Goal: Task Accomplishment & Management: Complete application form

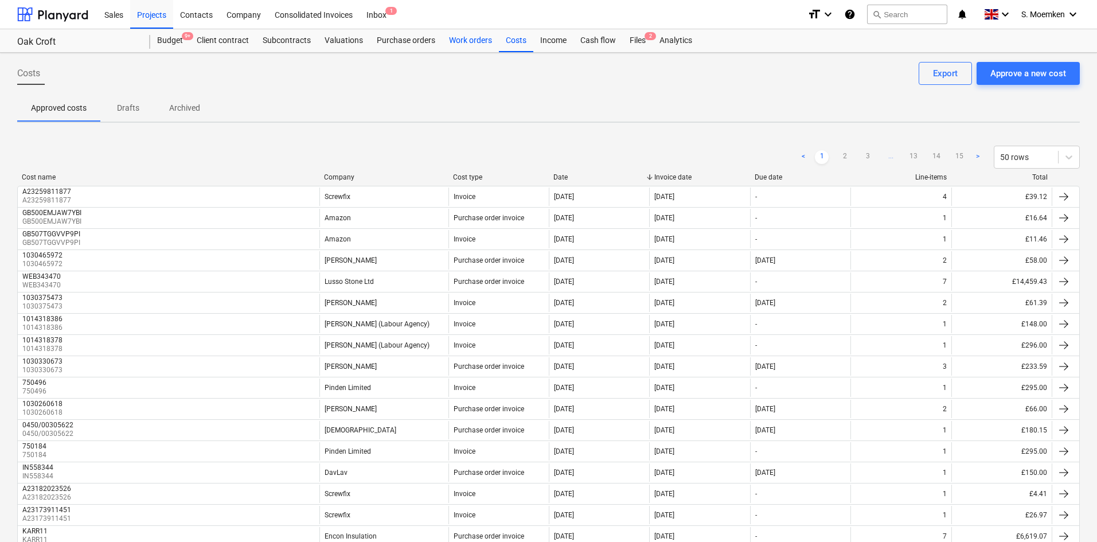
click at [464, 45] on div "Work orders" at bounding box center [470, 40] width 57 height 23
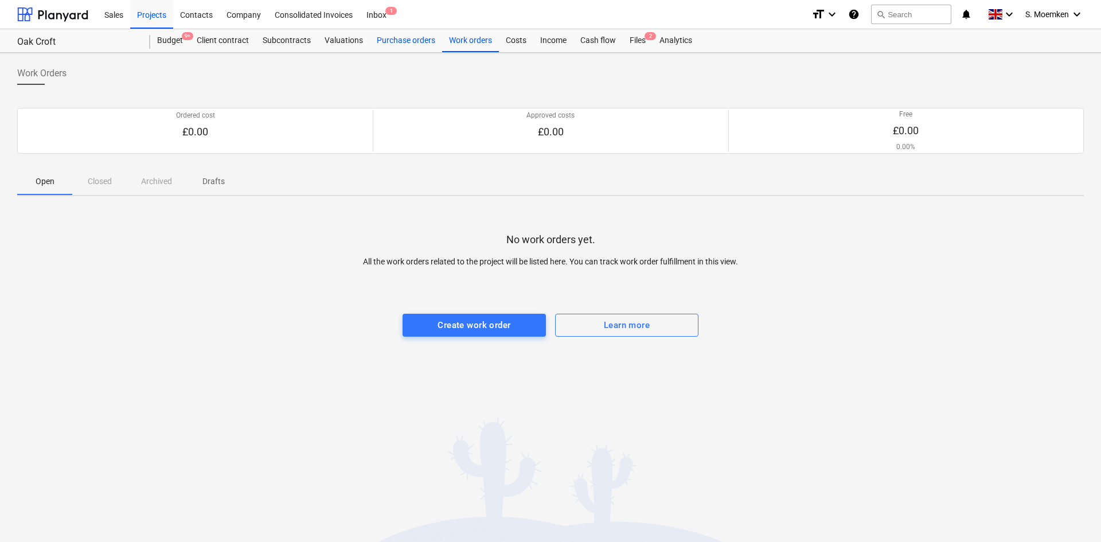
click at [394, 38] on div "Purchase orders" at bounding box center [406, 40] width 72 height 23
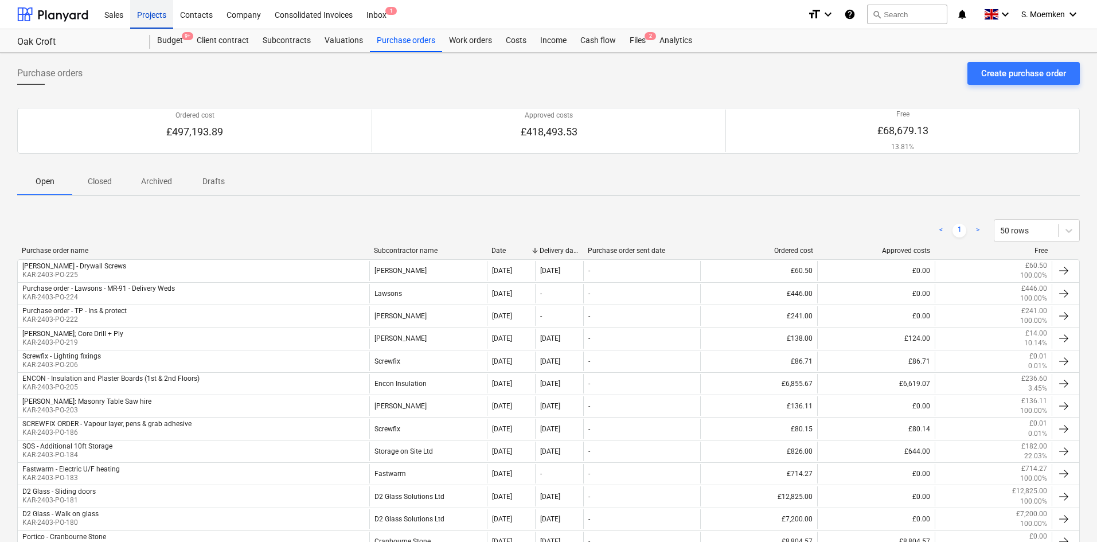
click at [143, 15] on div "Projects" at bounding box center [151, 13] width 43 height 29
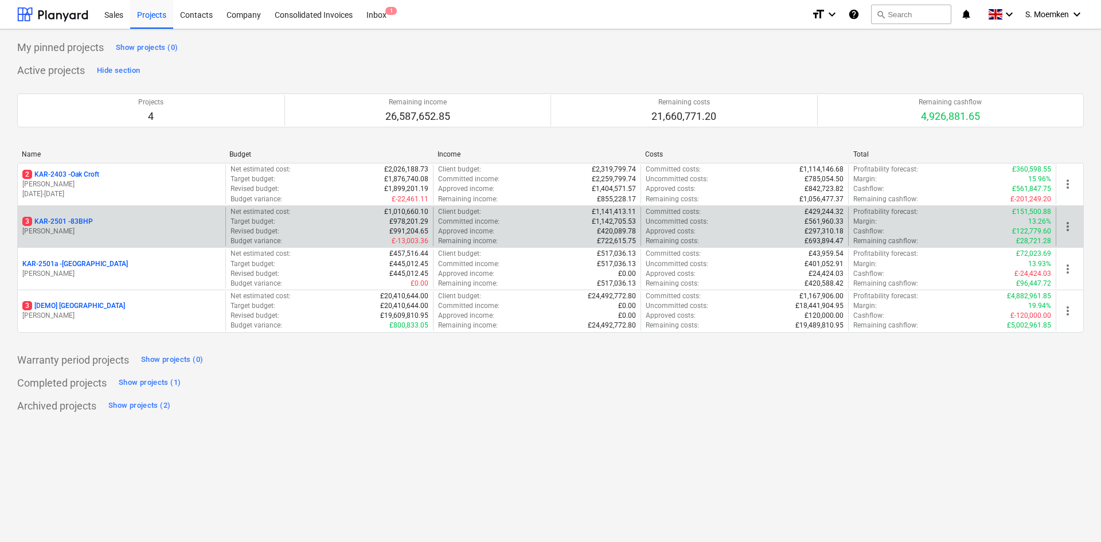
click at [93, 235] on p "[PERSON_NAME]" at bounding box center [121, 232] width 198 height 10
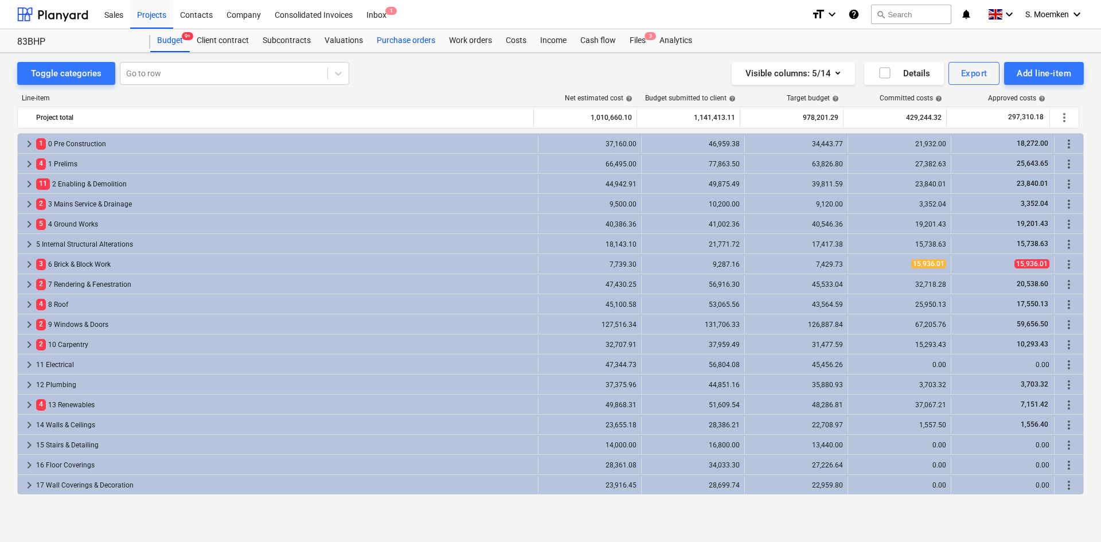
click at [426, 40] on div "Purchase orders" at bounding box center [406, 40] width 72 height 23
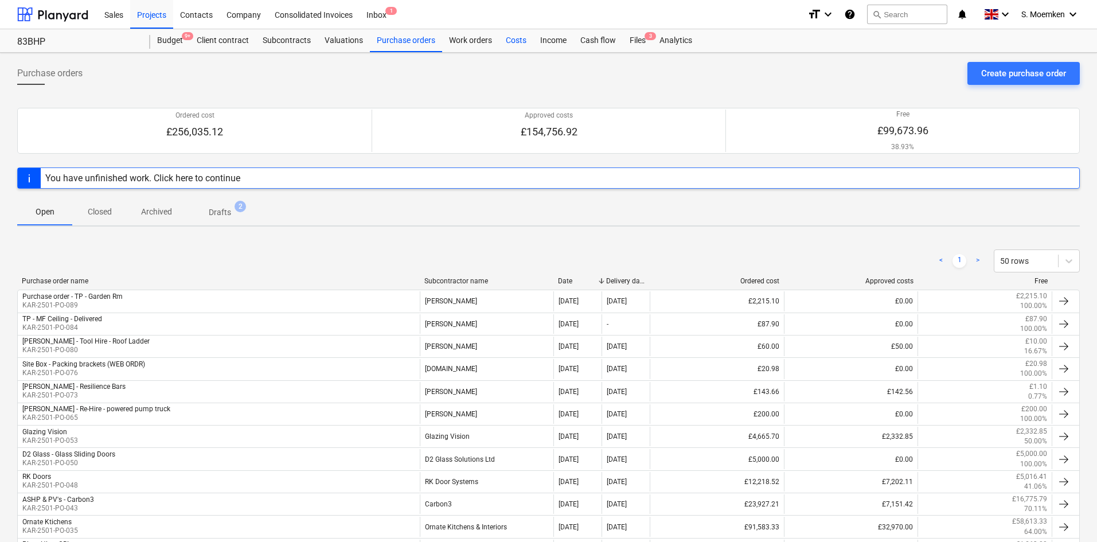
click at [517, 40] on div "Costs" at bounding box center [516, 40] width 34 height 23
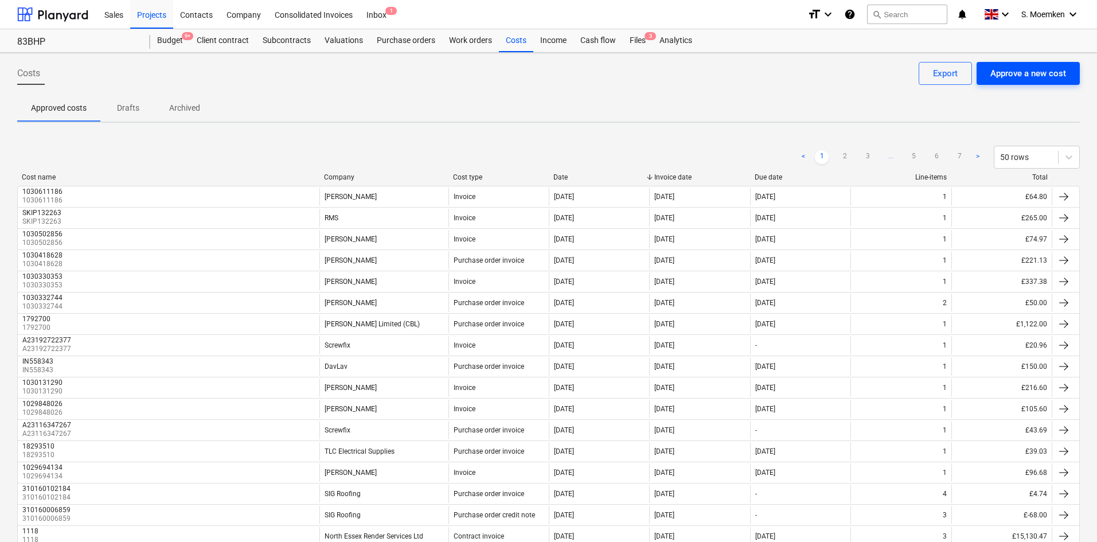
click at [999, 69] on div "Approve a new cost" at bounding box center [1028, 73] width 76 height 15
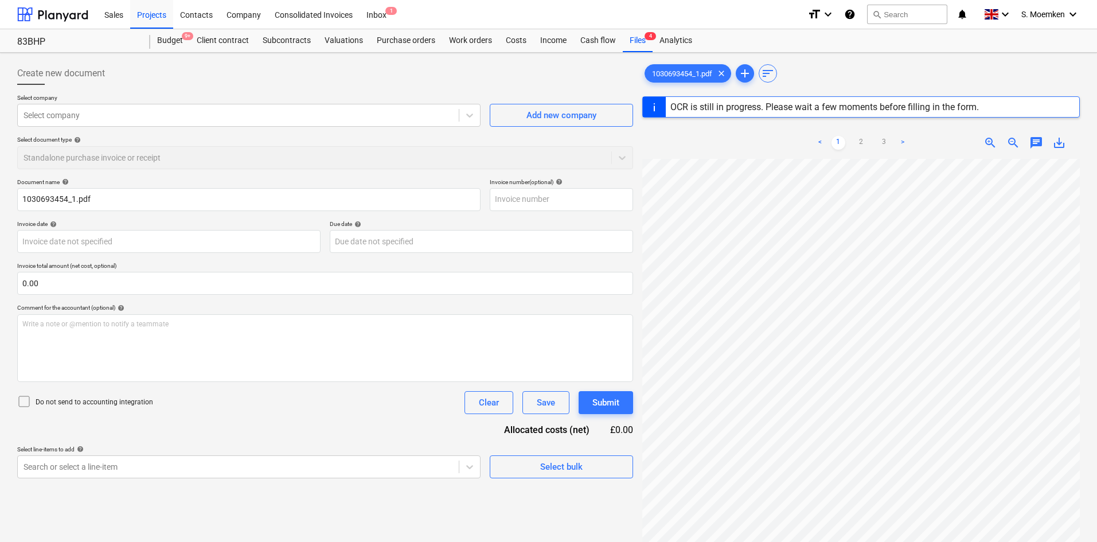
type input "1030693454"
type input "[DATE]"
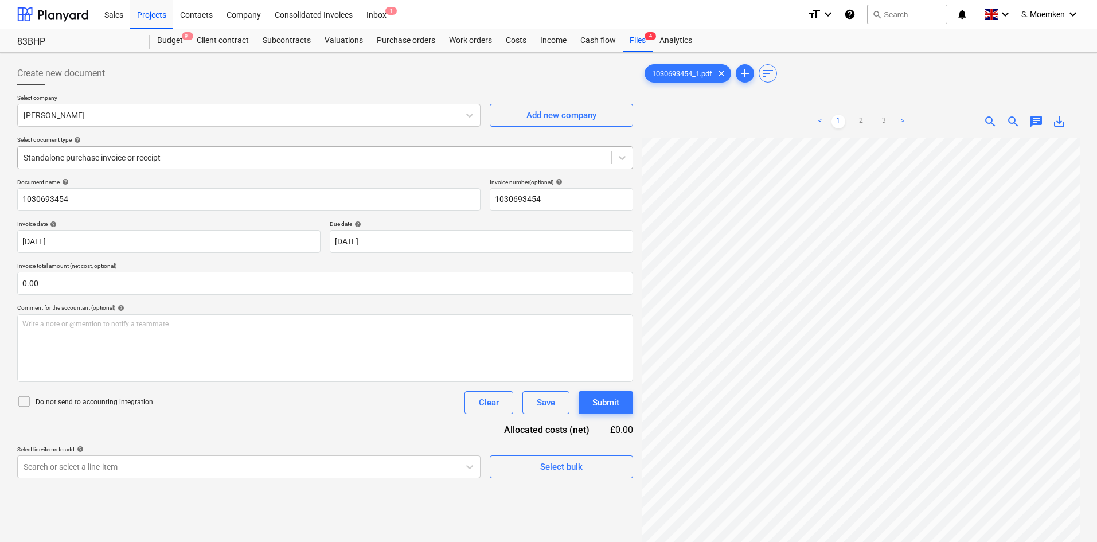
click at [264, 154] on div at bounding box center [315, 157] width 582 height 11
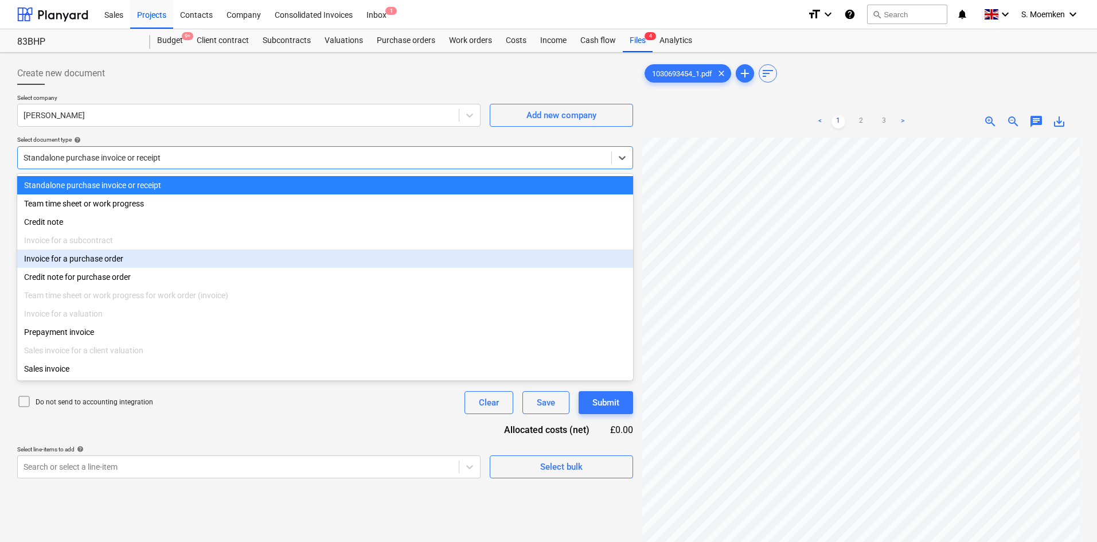
click at [95, 260] on div "Invoice for a purchase order" at bounding box center [325, 258] width 616 height 18
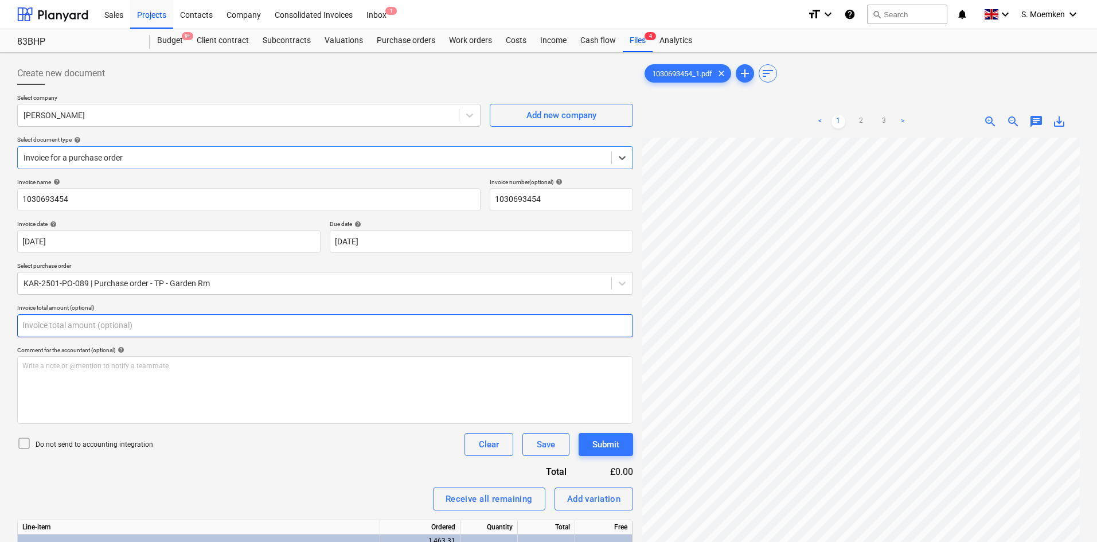
click at [92, 330] on input "text" at bounding box center [325, 325] width 616 height 23
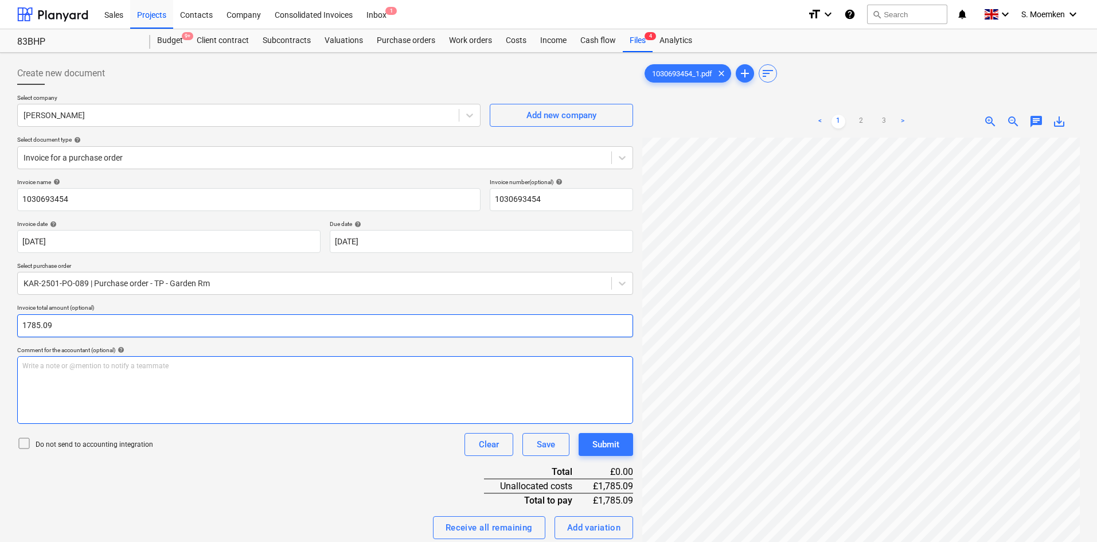
type input "1,785.09"
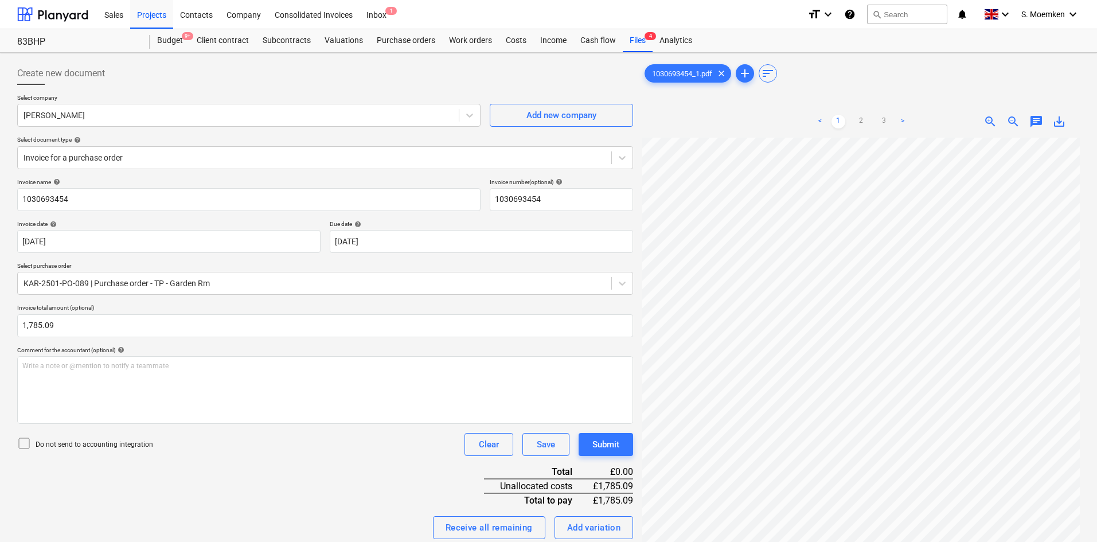
click at [26, 443] on icon at bounding box center [24, 443] width 14 height 14
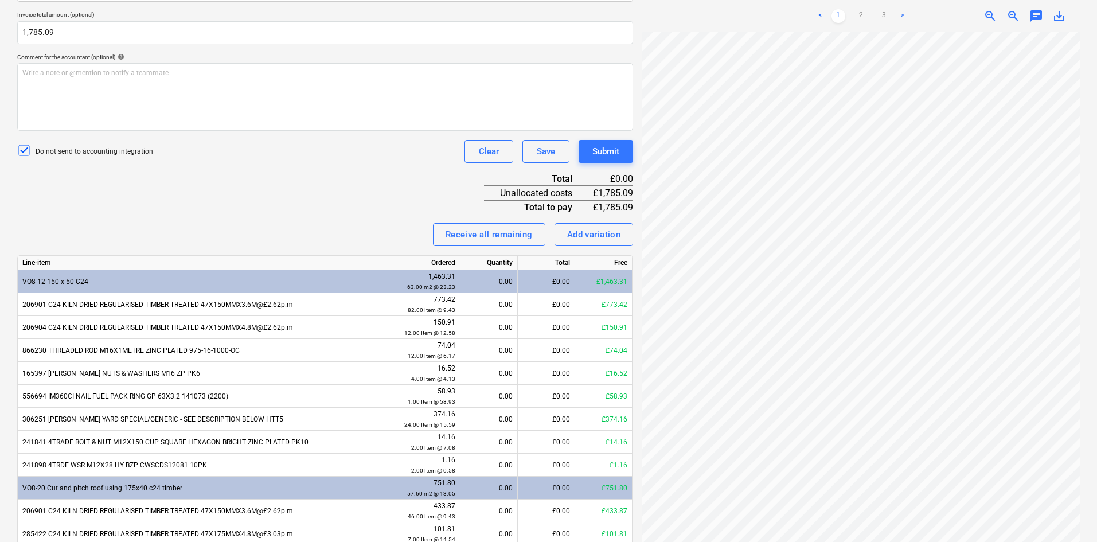
scroll to position [344, 0]
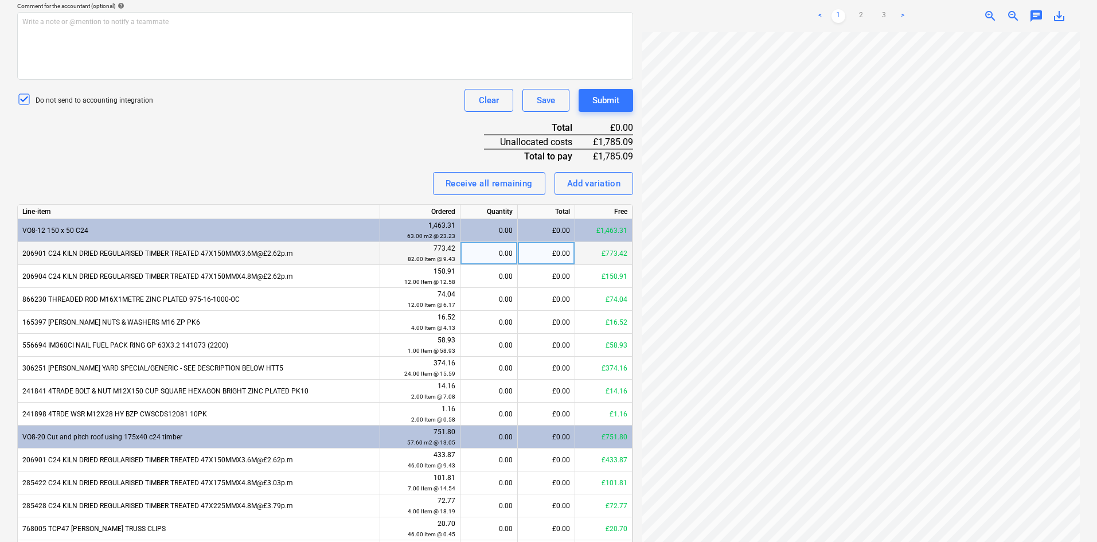
click at [540, 252] on div "£0.00" at bounding box center [546, 253] width 57 height 23
type input "773.42"
type input "150.91"
type input "43.19"
type input "16.52"
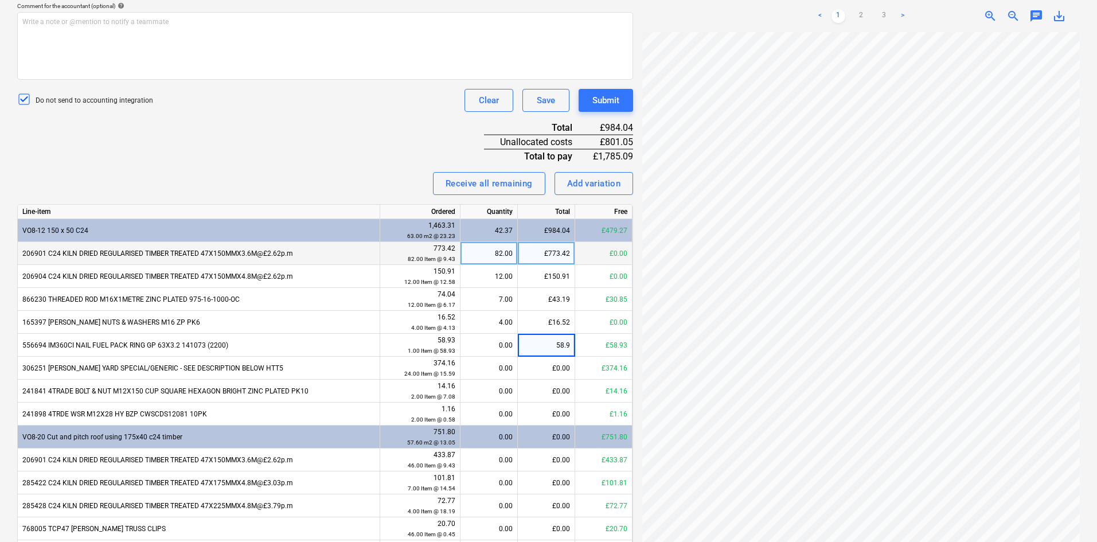
type input "58.93"
type input "14.16"
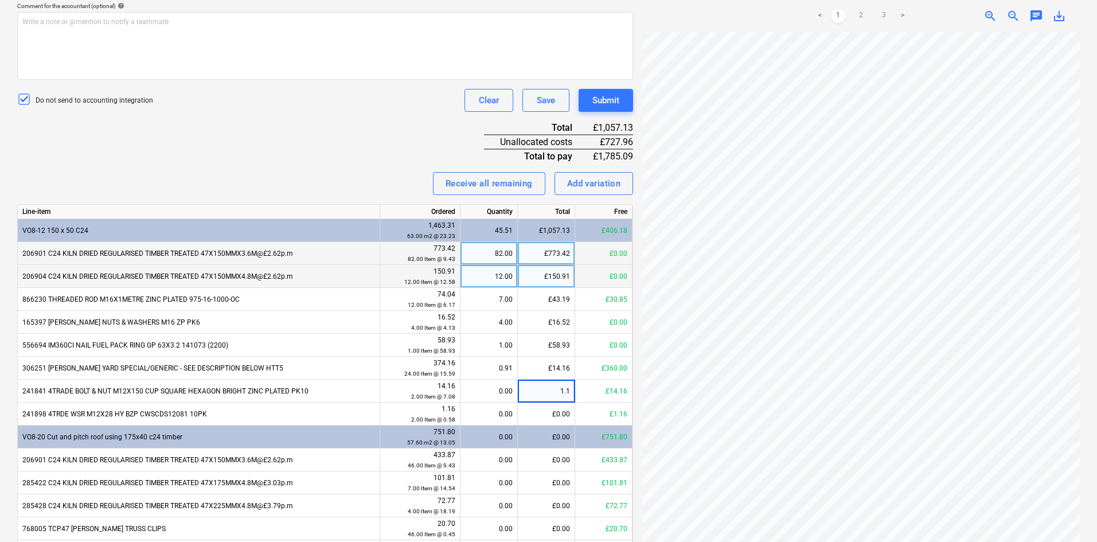
type input "1.16"
type input "433.87"
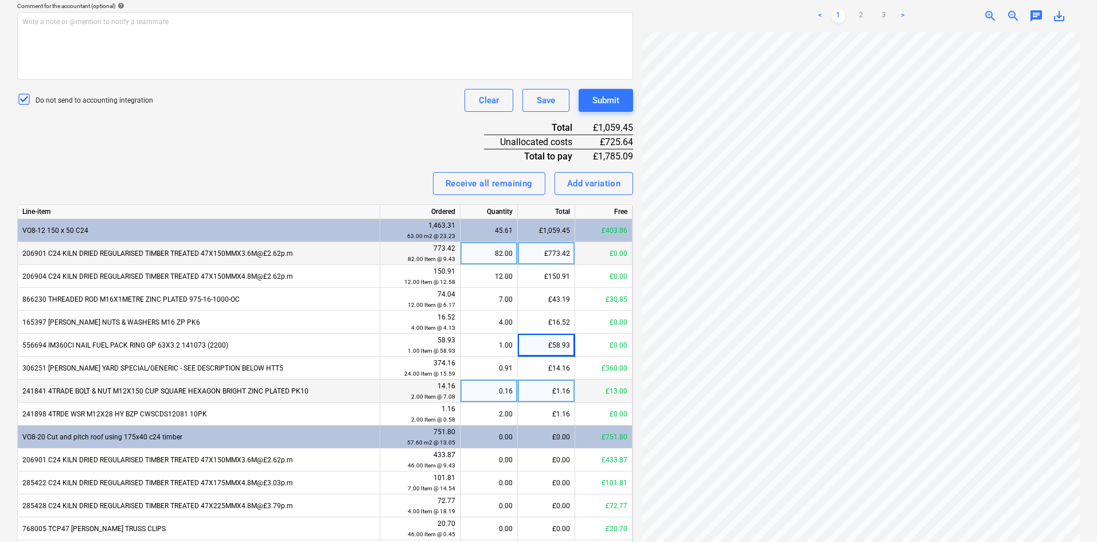
click at [541, 394] on div "£1.16" at bounding box center [546, 391] width 57 height 23
type input "14.16"
click at [494, 368] on div "0.91" at bounding box center [489, 368] width 48 height 23
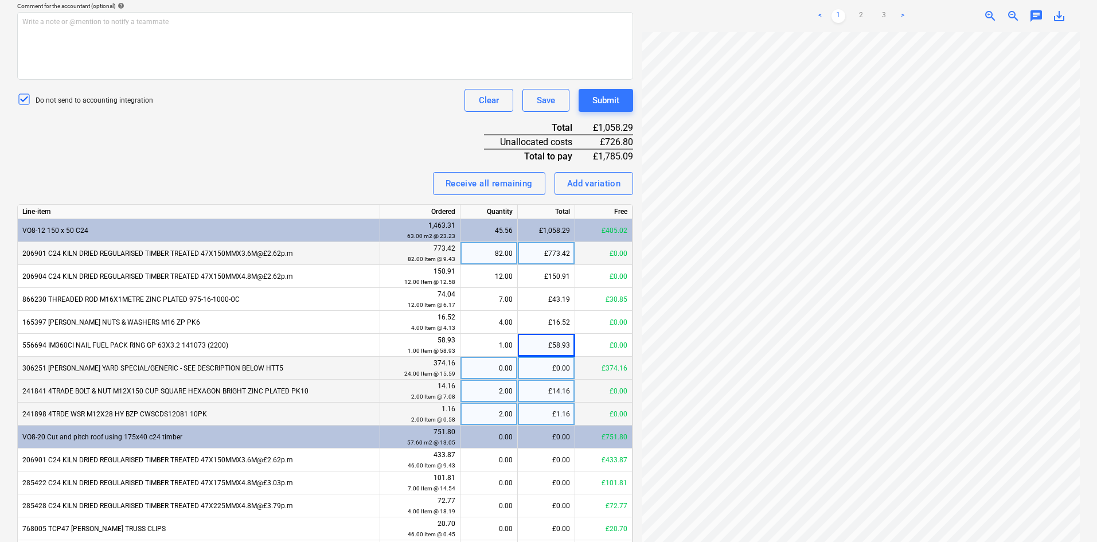
click at [534, 415] on div "£1.16" at bounding box center [546, 414] width 57 height 23
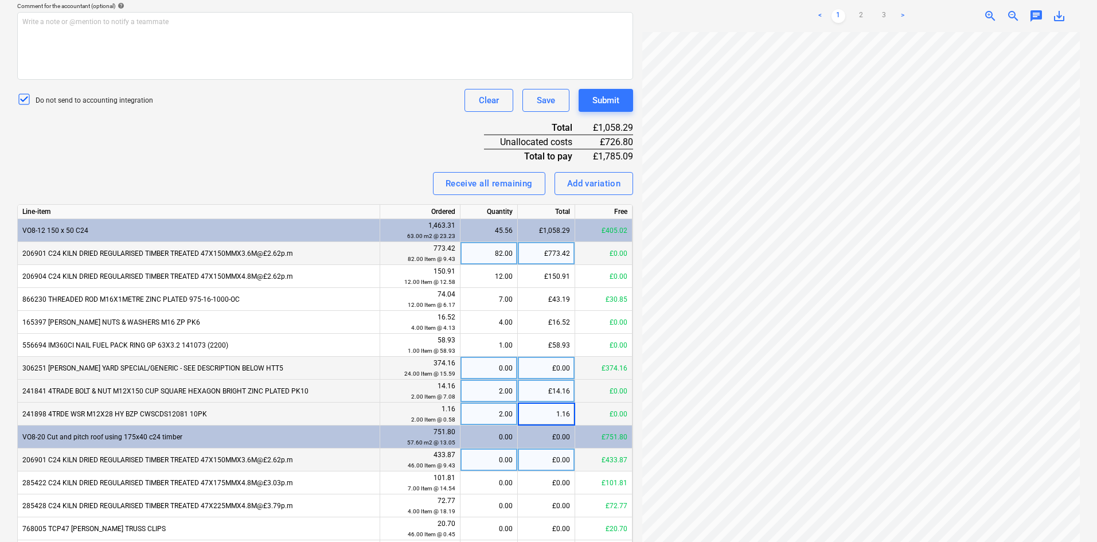
click at [549, 464] on div "£0.00" at bounding box center [546, 459] width 57 height 23
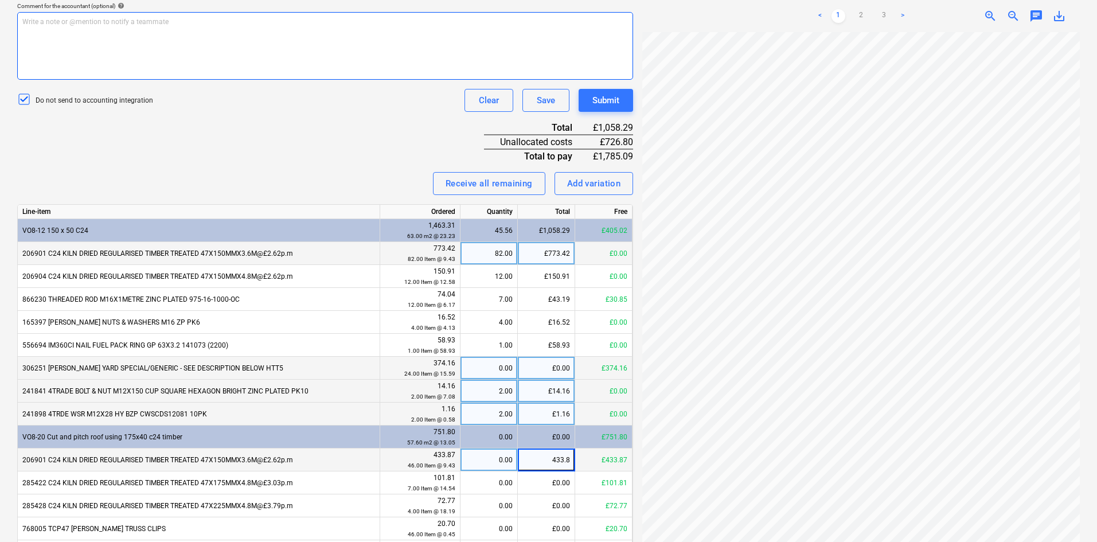
type input "433.87"
type input "101.81"
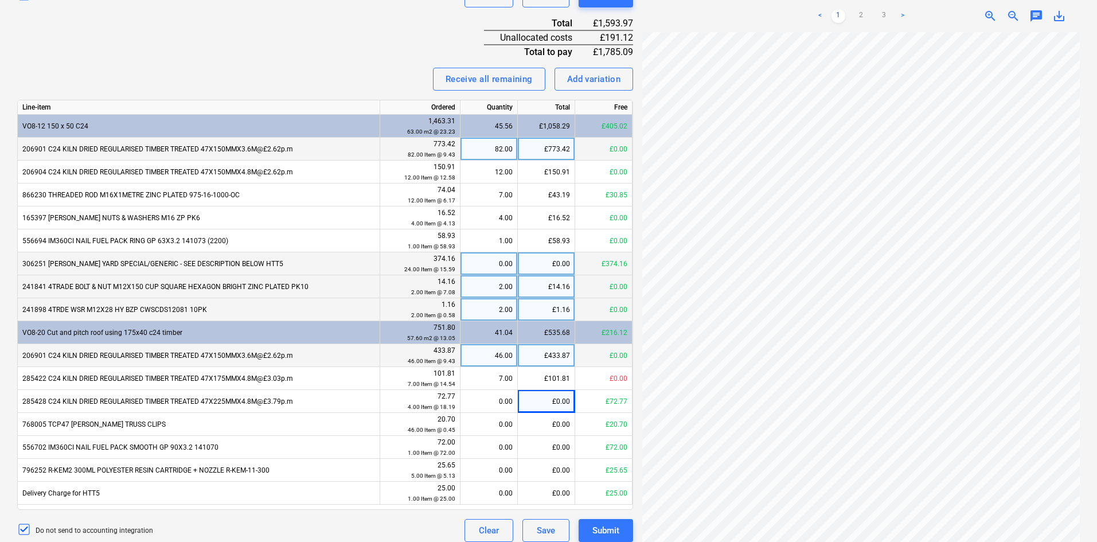
scroll to position [458, 0]
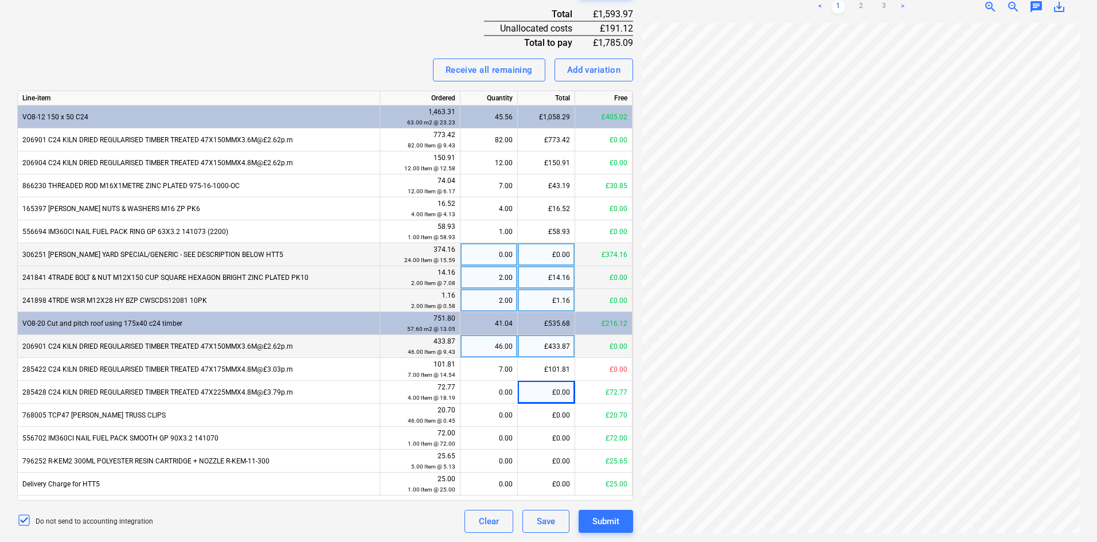
click at [317, 346] on div "206901 C24 KILN DRIED REGULARISED TIMBER TREATED 47X150MMX3.6M@£2.62p.m" at bounding box center [199, 346] width 362 height 23
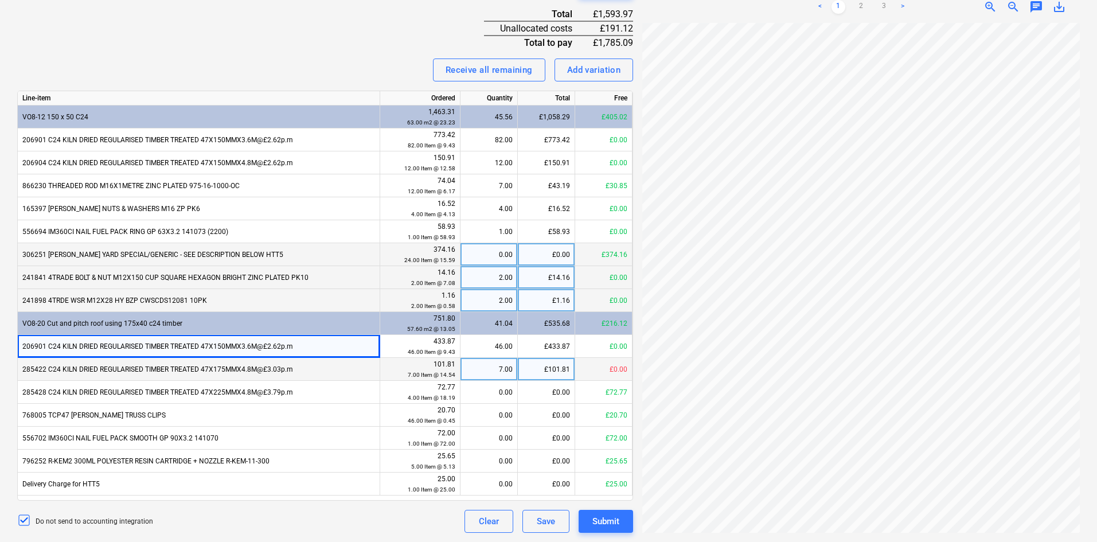
click at [97, 371] on div "285422 C24 KILN DRIED REGULARISED TIMBER TREATED 47X175MMX4.8M@£3.03p.m" at bounding box center [199, 369] width 362 height 23
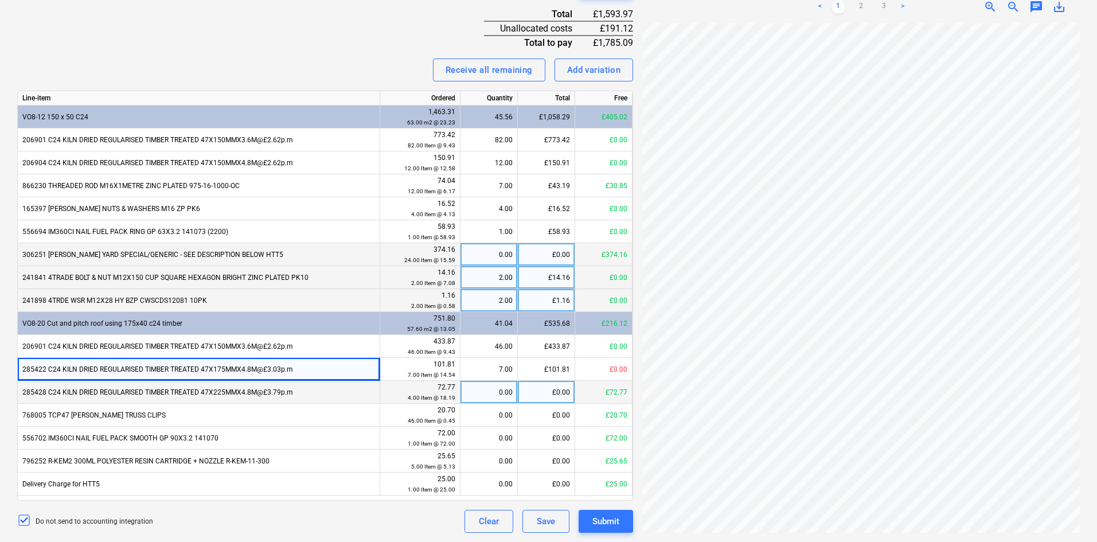
click at [95, 395] on div "285428 C24 KILN DRIED REGULARISED TIMBER TREATED 47X225MMX4.8M@£3.79p.m" at bounding box center [199, 392] width 362 height 23
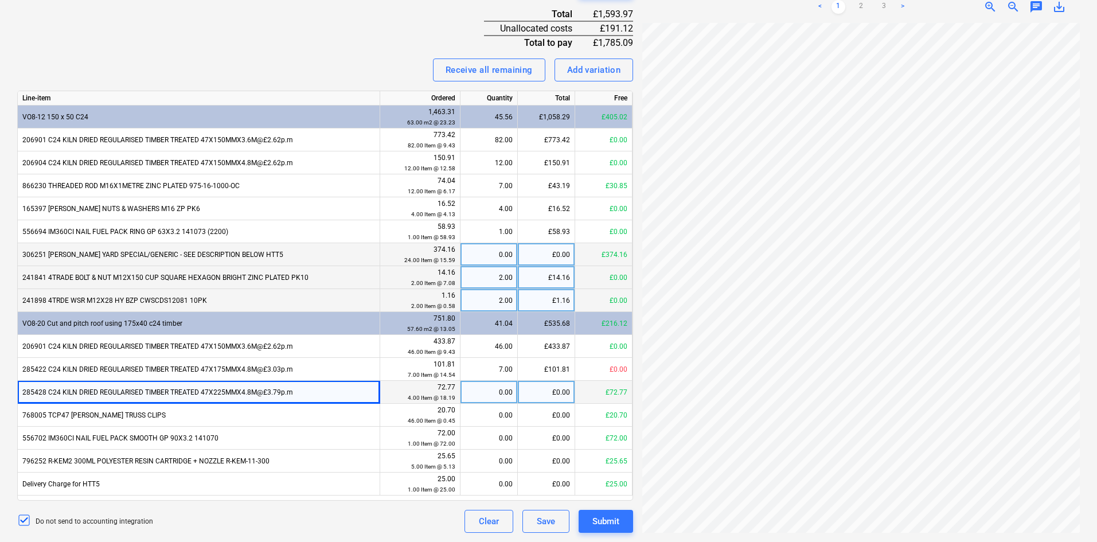
click at [545, 389] on div "£0.00" at bounding box center [546, 392] width 57 height 23
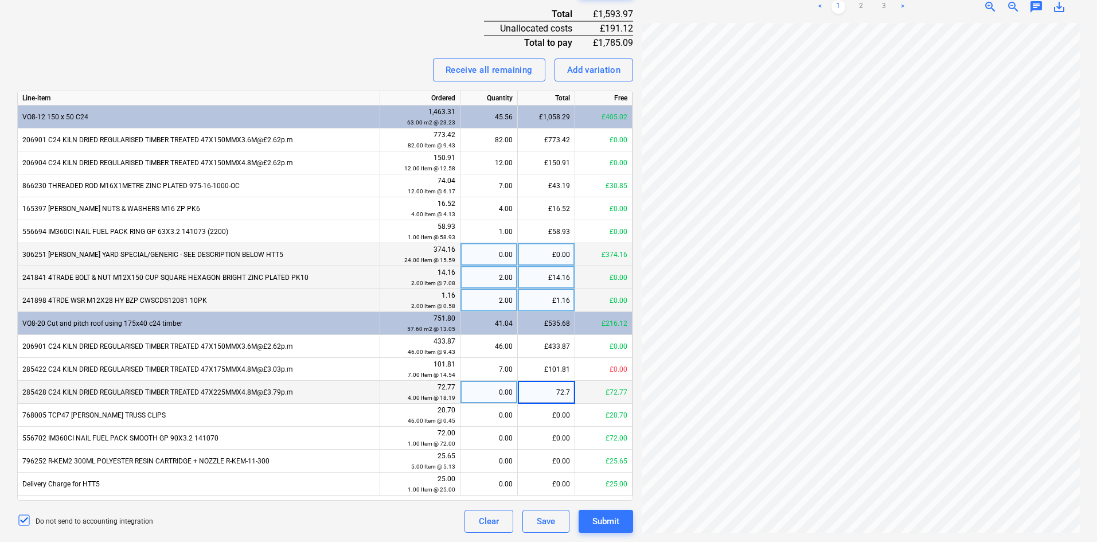
type input "72.77"
type input "20.70"
type input "72.00"
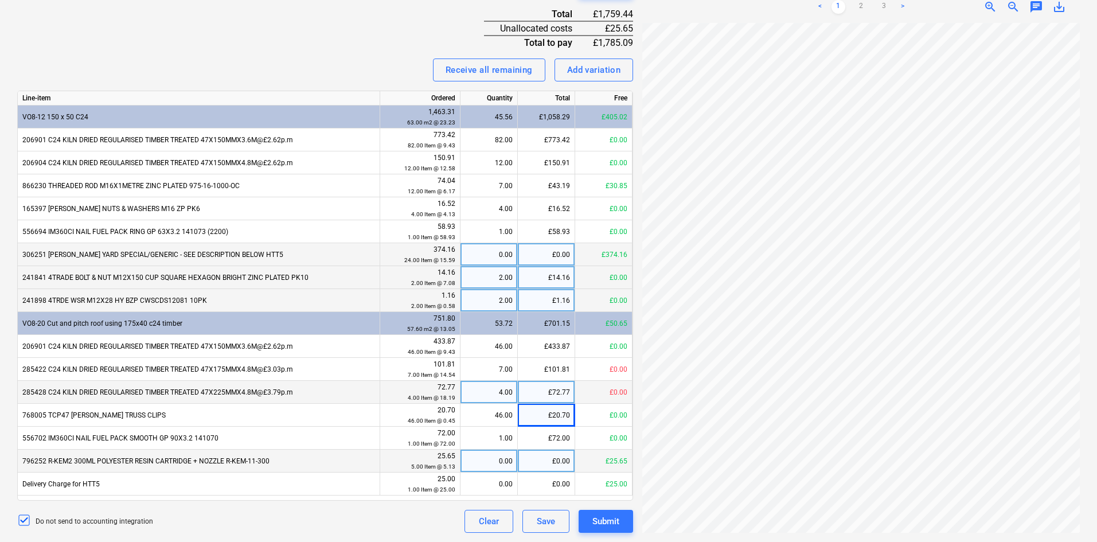
click at [493, 458] on div "0.00" at bounding box center [489, 461] width 48 height 23
type input "5"
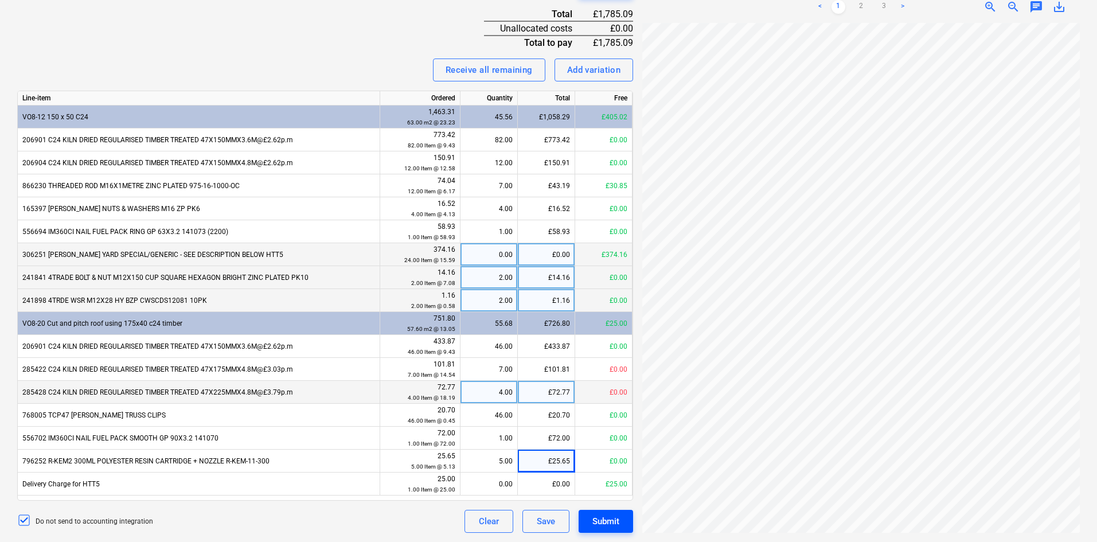
click at [604, 517] on div "Submit" at bounding box center [605, 521] width 27 height 15
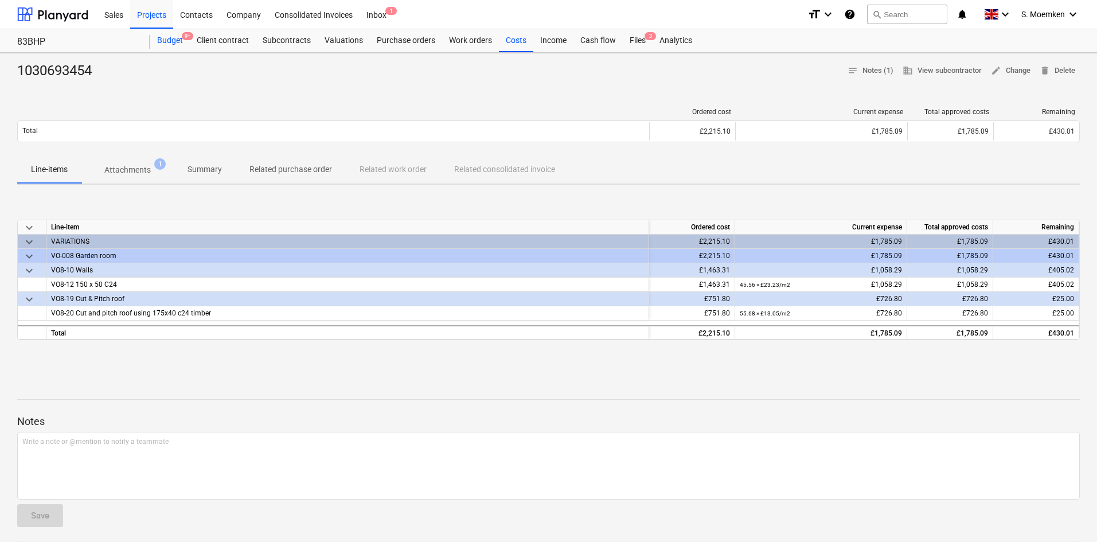
click at [174, 40] on div "Budget 9+" at bounding box center [170, 40] width 40 height 23
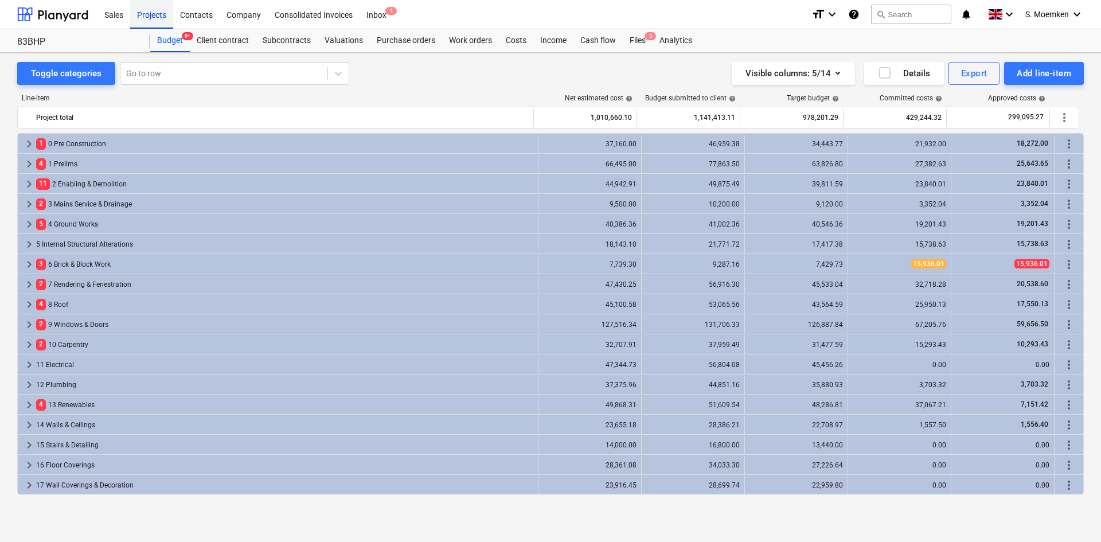
click at [142, 14] on div "Projects" at bounding box center [151, 13] width 43 height 29
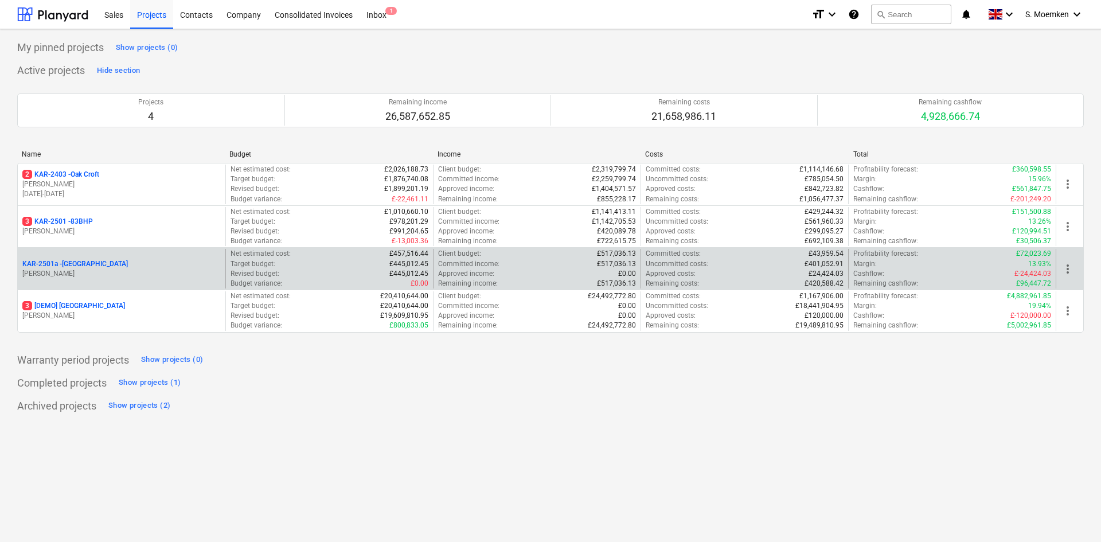
click at [106, 275] on p "[PERSON_NAME]" at bounding box center [121, 274] width 198 height 10
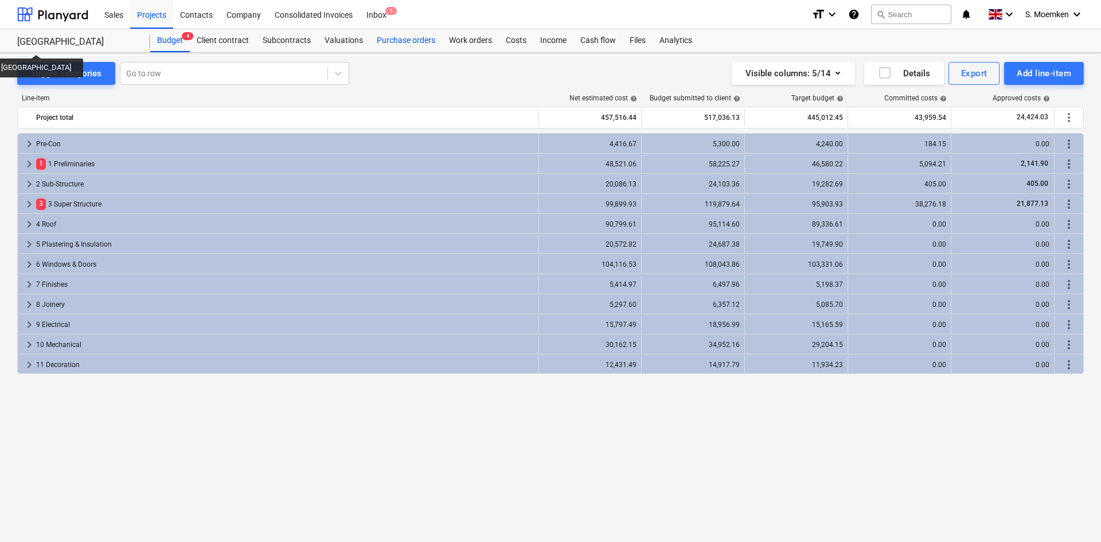
click at [391, 38] on div "Purchase orders" at bounding box center [406, 40] width 72 height 23
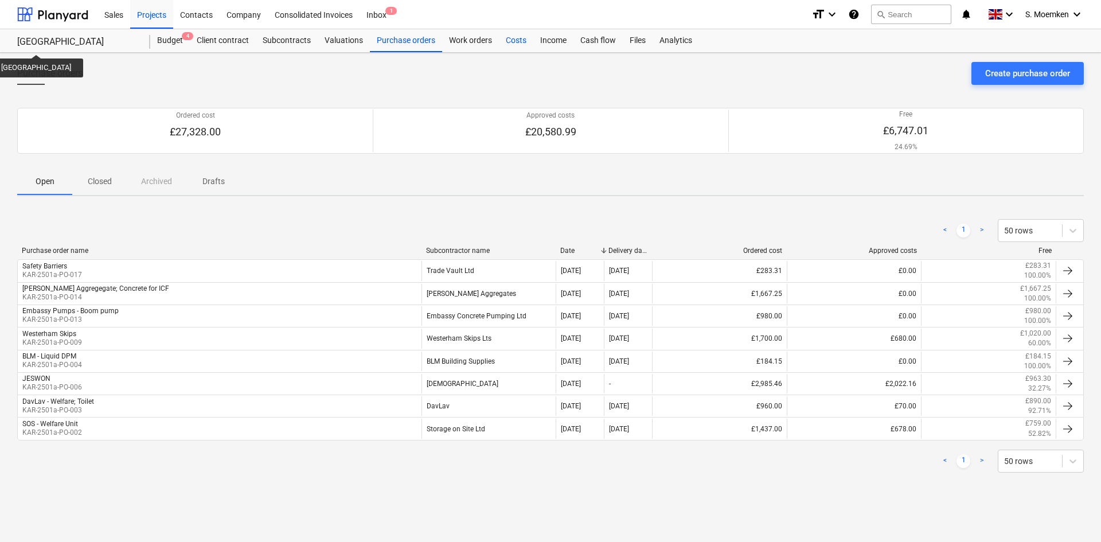
click at [514, 40] on div "Costs" at bounding box center [516, 40] width 34 height 23
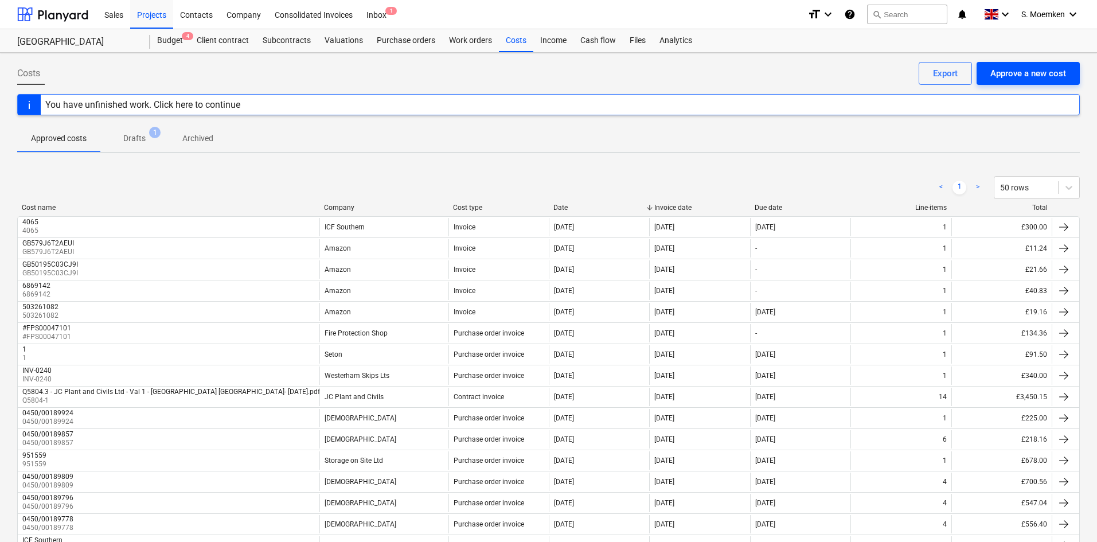
click at [1007, 77] on div "Approve a new cost" at bounding box center [1028, 73] width 76 height 15
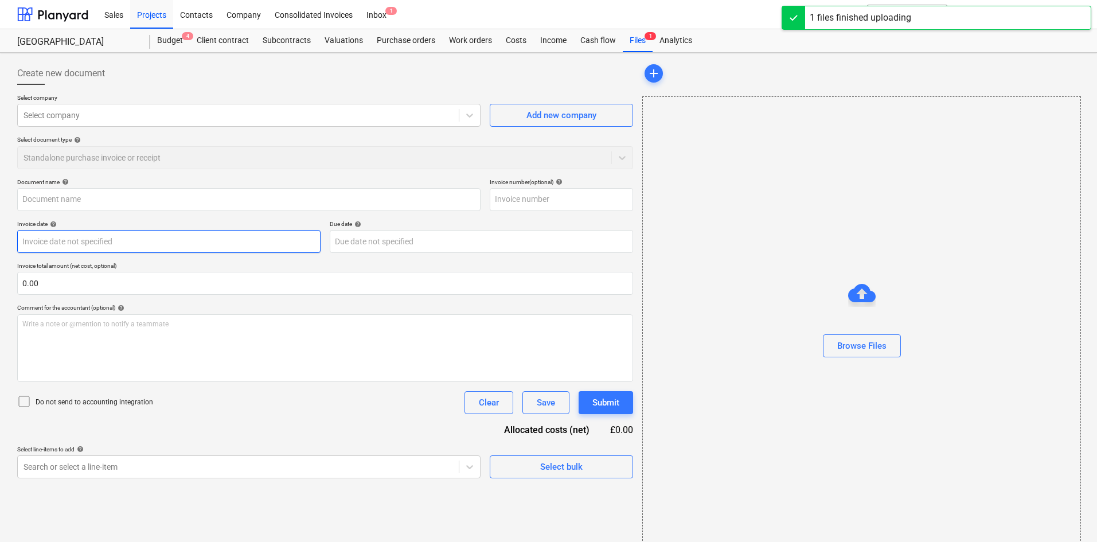
type input "Tradefence 11812.pdf"
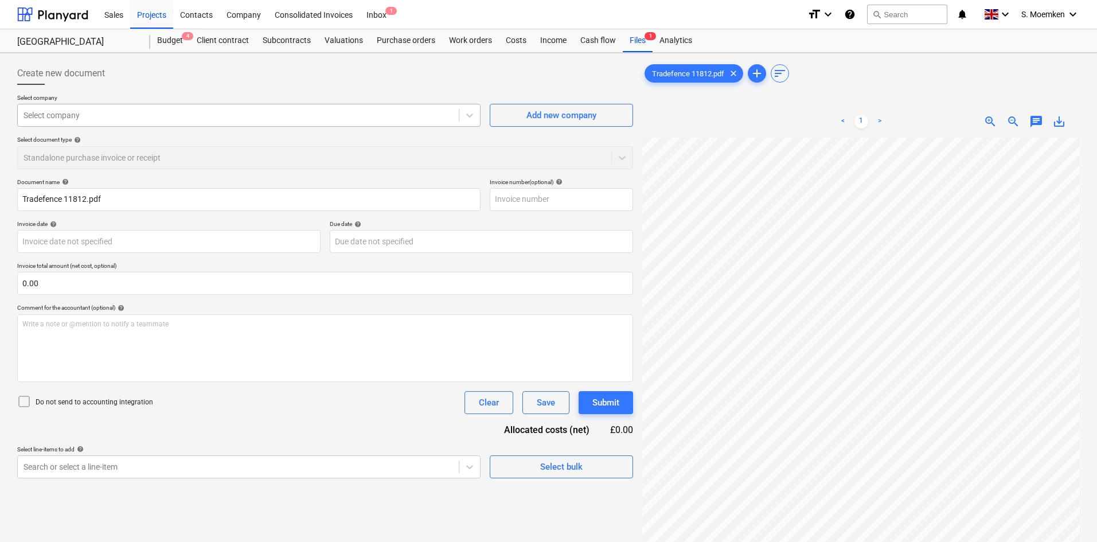
click at [261, 117] on div at bounding box center [238, 115] width 429 height 11
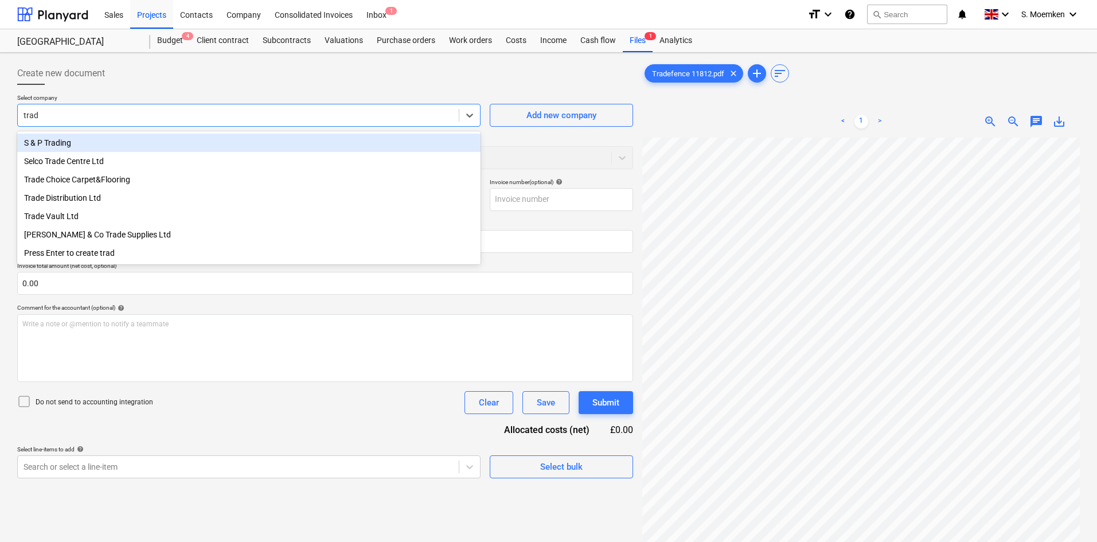
type input "trade"
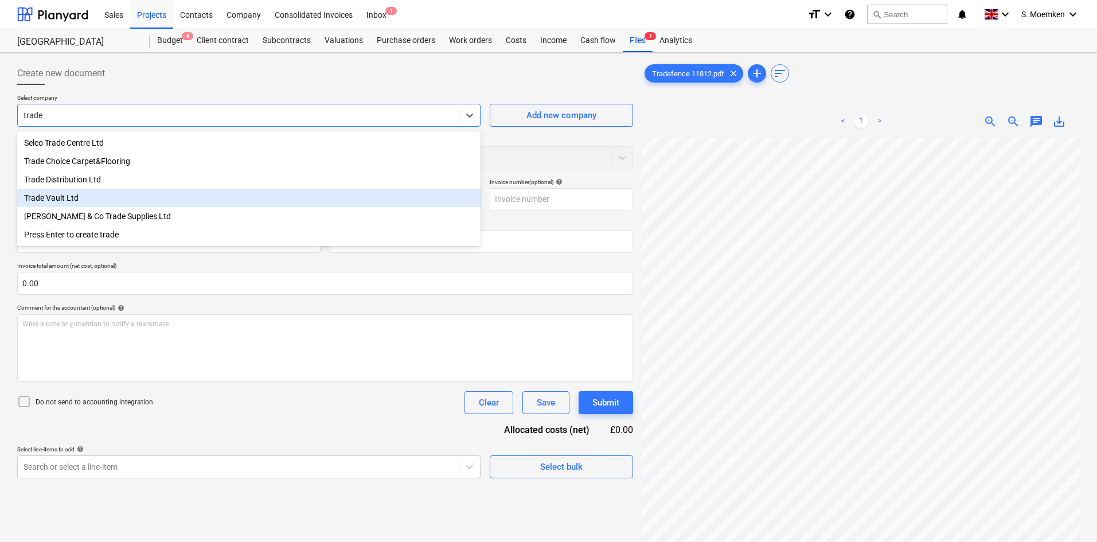
click at [73, 197] on div "Trade Vault Ltd" at bounding box center [248, 198] width 463 height 18
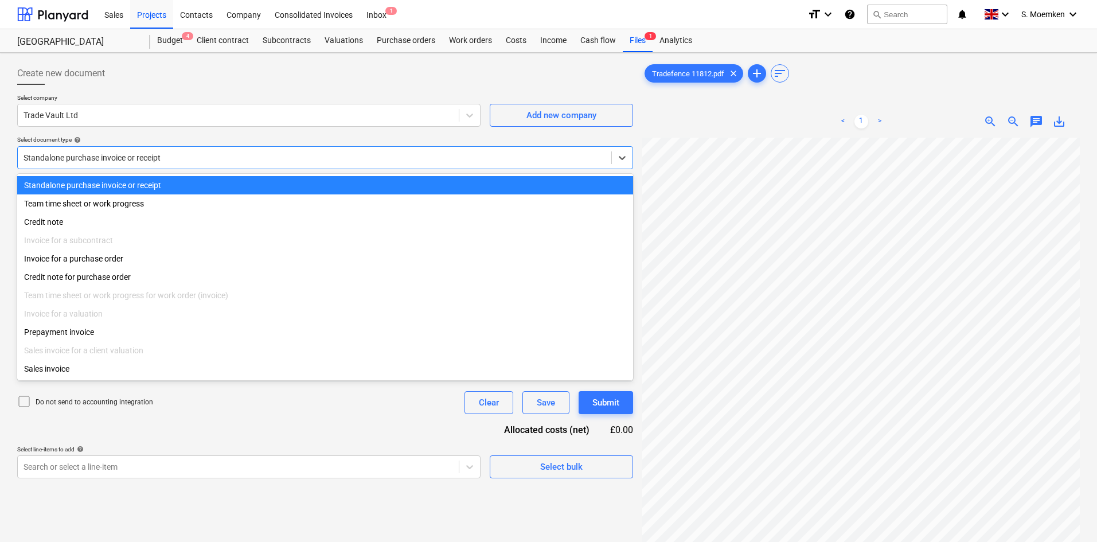
click at [249, 159] on div at bounding box center [315, 157] width 582 height 11
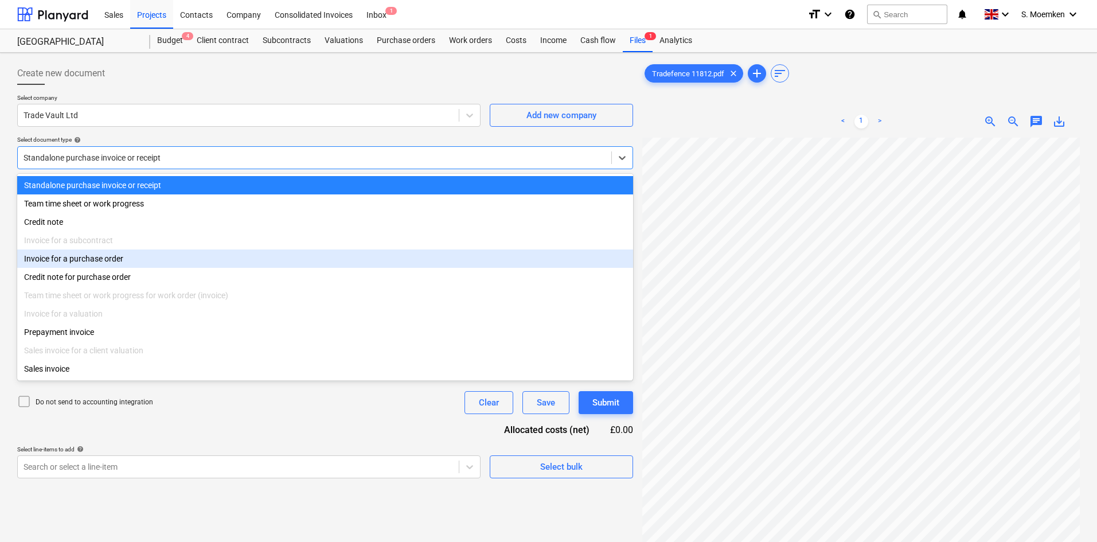
click at [123, 266] on div "Invoice for a purchase order" at bounding box center [325, 258] width 616 height 18
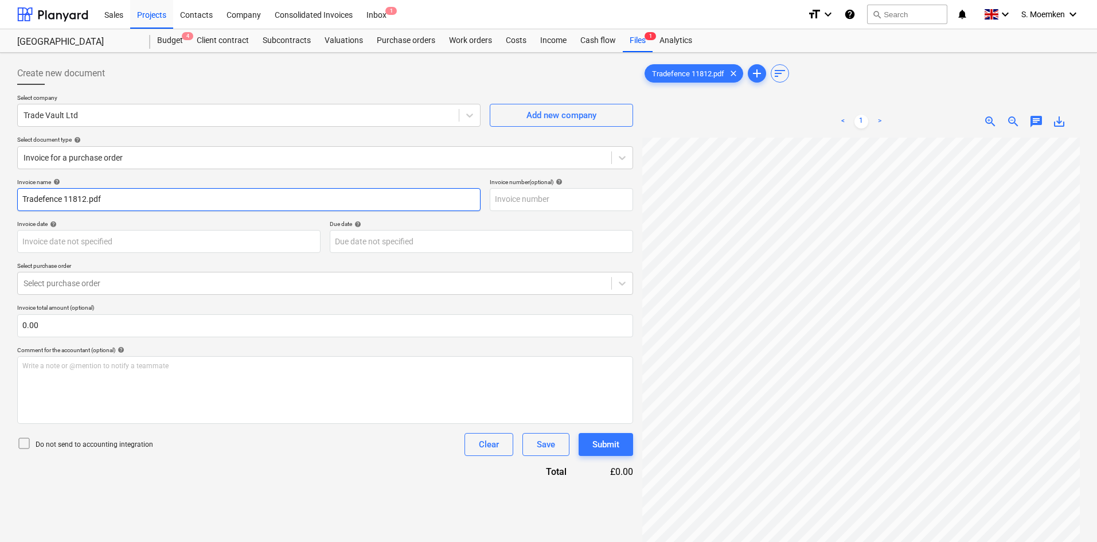
click at [169, 200] on input "Tradefence 11812.pdf" at bounding box center [248, 199] width 463 height 23
click at [143, 241] on body "Sales Projects Contacts Company Consolidated Invoices Inbox 1 format_size keybo…" at bounding box center [548, 271] width 1097 height 542
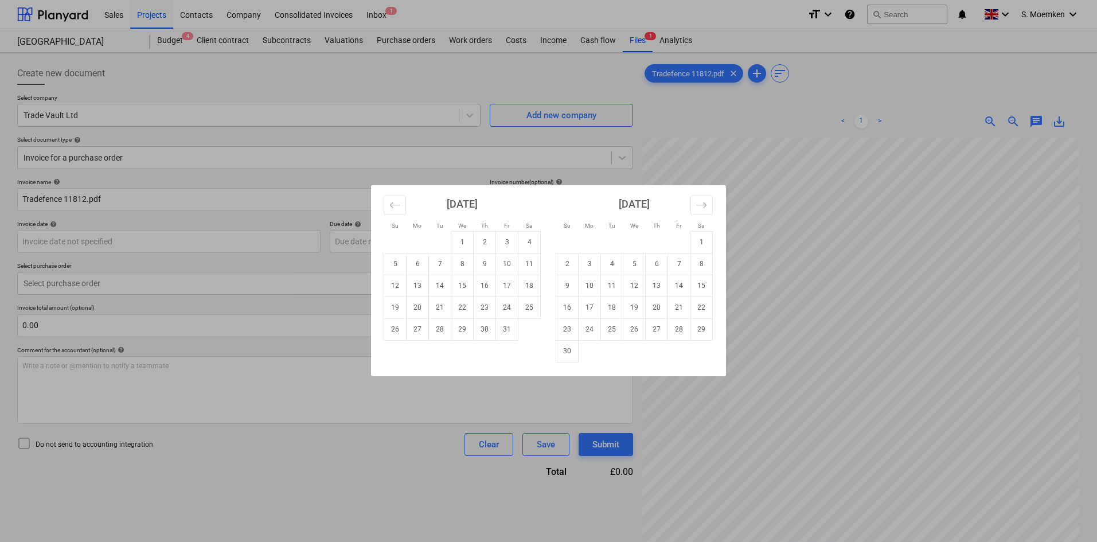
drag, startPoint x: 987, startPoint y: 260, endPoint x: 900, endPoint y: 249, distance: 87.9
click at [900, 249] on div "Su Mo Tu We Th Fr Sa Su Mo Tu We Th Fr Sa [DATE] 1 2 3 4 5 6 7 8 9 10 11 12 13 …" at bounding box center [548, 271] width 1097 height 542
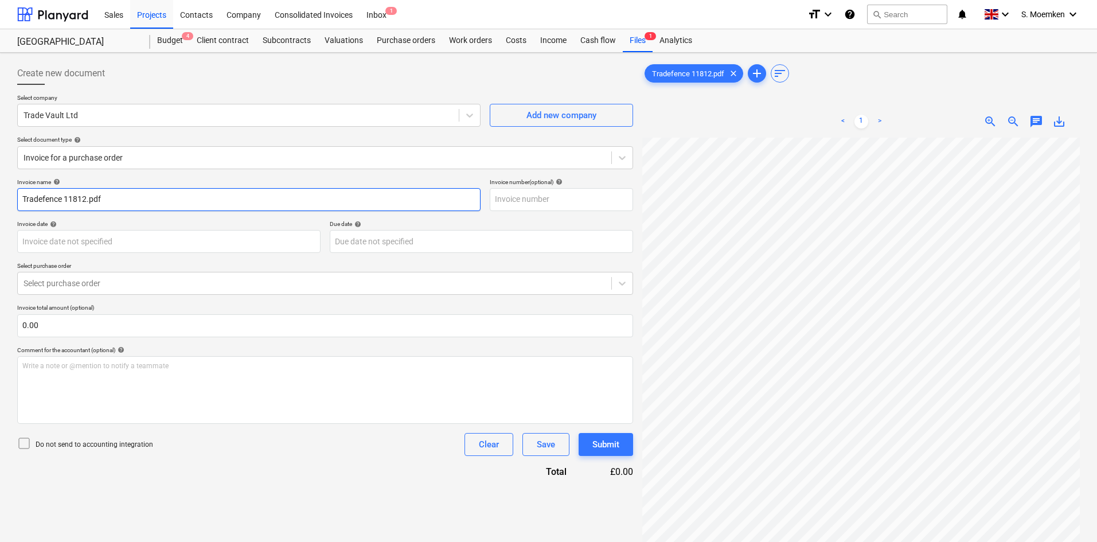
click at [237, 205] on input "Tradefence 11812.pdf" at bounding box center [248, 199] width 463 height 23
click at [193, 158] on div at bounding box center [315, 157] width 582 height 11
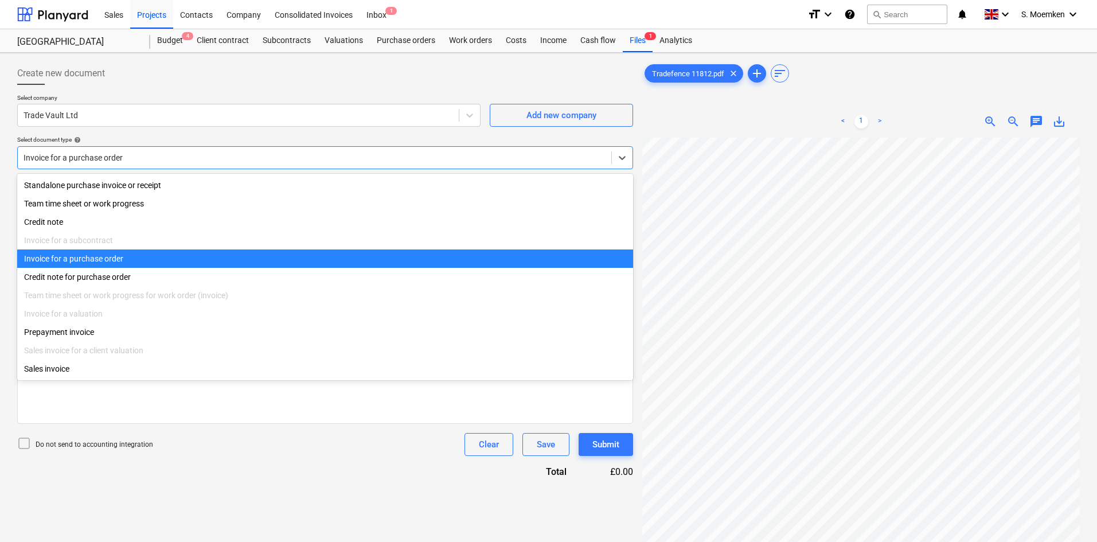
click at [152, 263] on div "Invoice for a purchase order" at bounding box center [325, 258] width 616 height 18
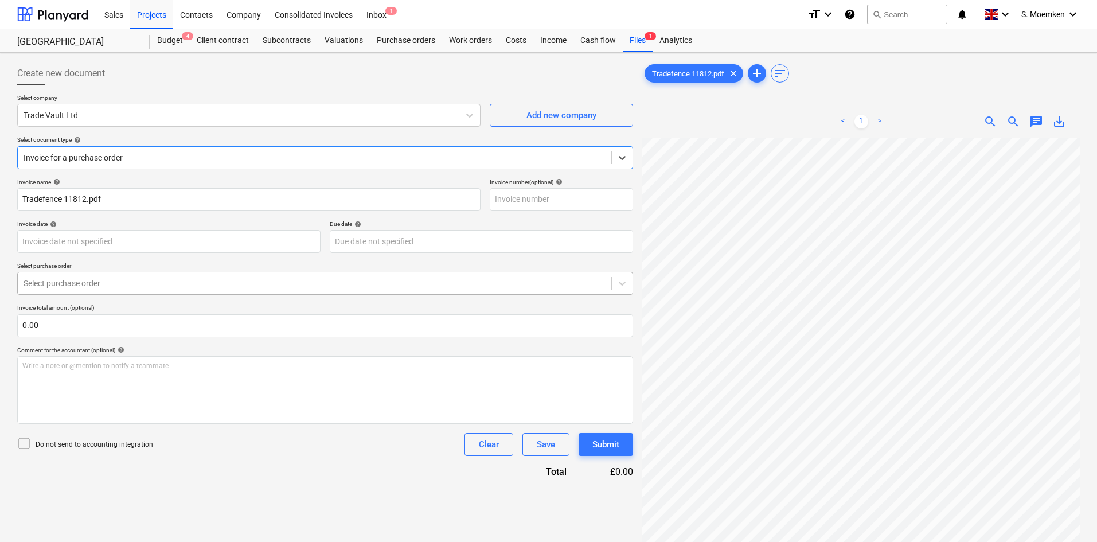
click at [161, 290] on div "Select purchase order" at bounding box center [314, 283] width 593 height 16
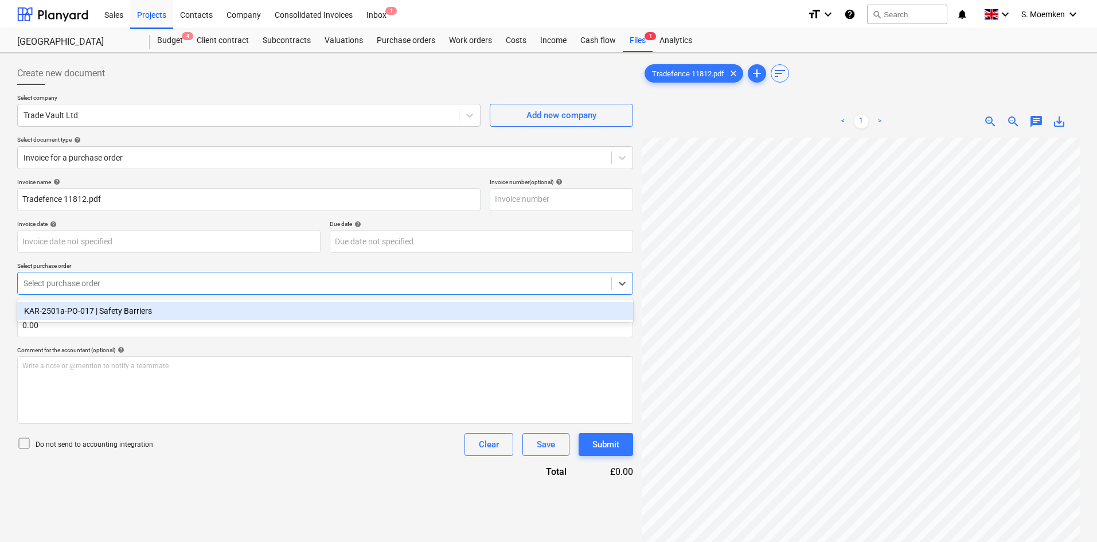
click at [140, 310] on div "KAR-2501a-PO-017 | Safety Barriers" at bounding box center [325, 311] width 616 height 18
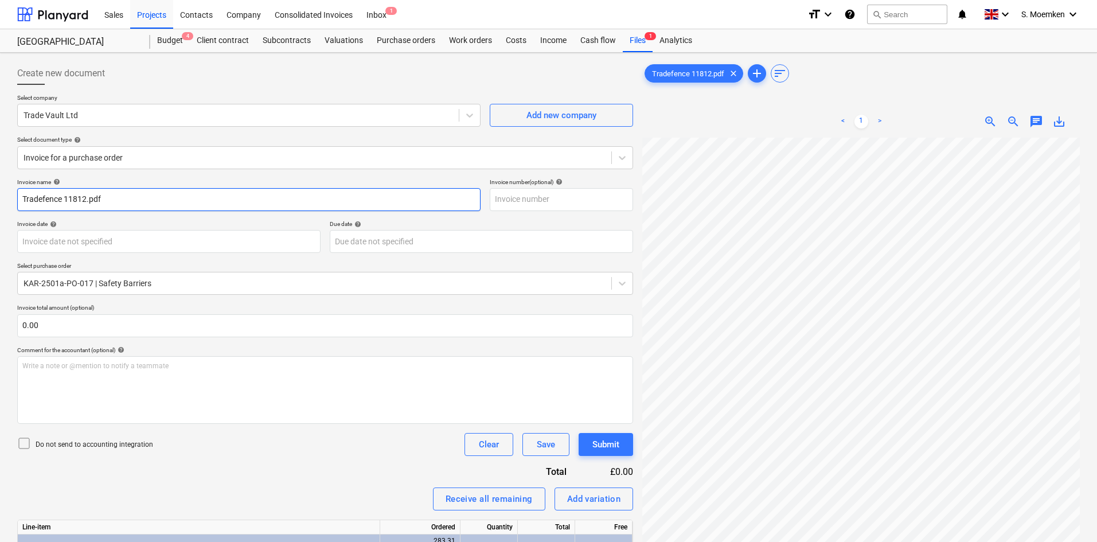
drag, startPoint x: 116, startPoint y: 198, endPoint x: -2, endPoint y: 192, distance: 118.3
click at [0, 192] on html "Sales Projects Contacts Company Consolidated Invoices Inbox 1 format_size keybo…" at bounding box center [548, 271] width 1097 height 542
type input "11812"
click at [120, 241] on body "Sales Projects Contacts Company Consolidated Invoices Inbox 1 format_size keybo…" at bounding box center [548, 271] width 1097 height 542
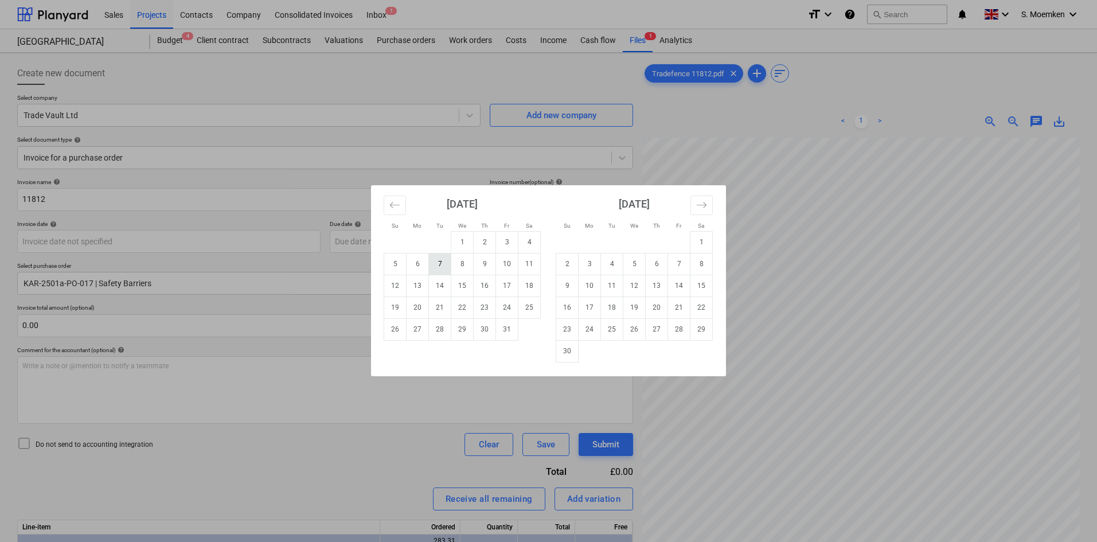
click at [441, 265] on td "7" at bounding box center [440, 264] width 22 height 22
type input "[DATE]"
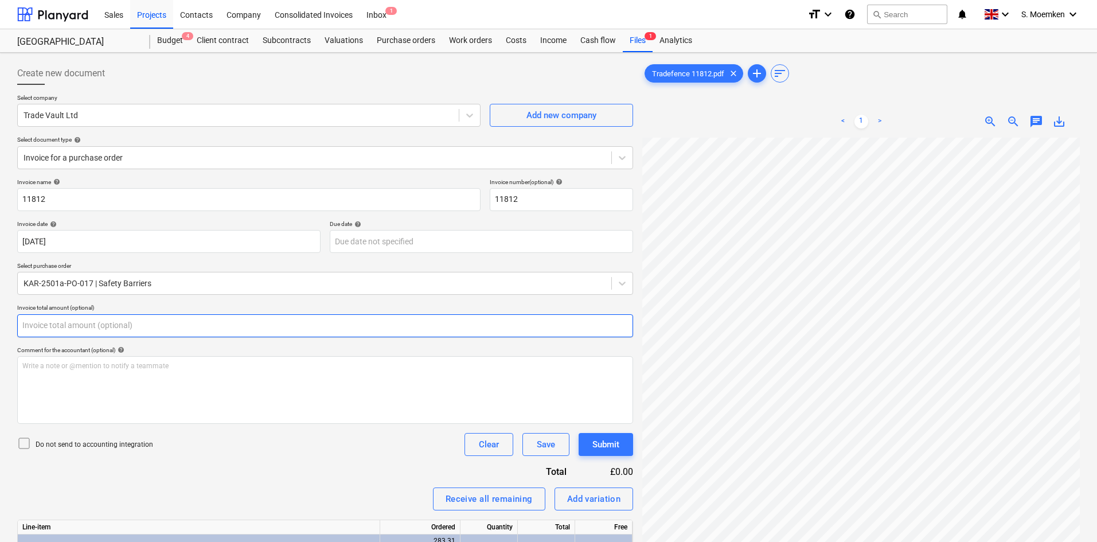
drag, startPoint x: 45, startPoint y: 325, endPoint x: 16, endPoint y: 324, distance: 28.7
click at [16, 324] on div "Create new document Select company Trade Vault Ltd Add new company Select docum…" at bounding box center [325, 354] width 625 height 595
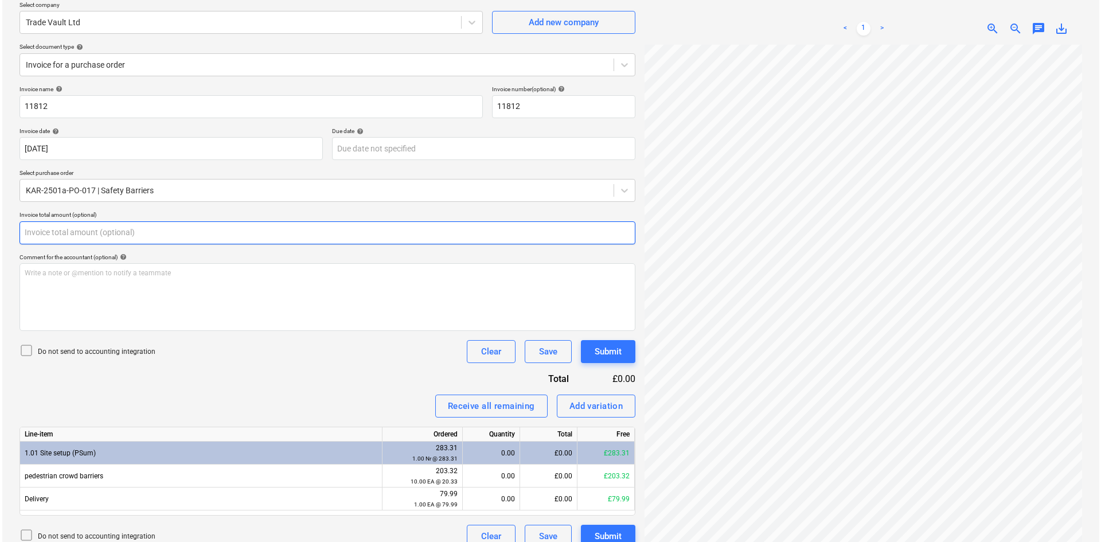
scroll to position [115, 0]
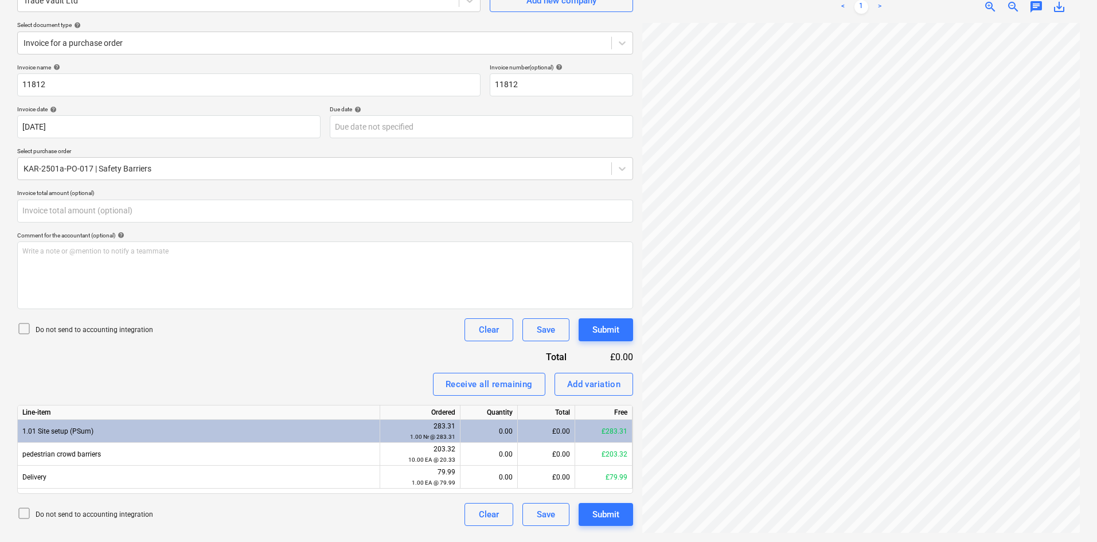
type input "0.00"
click at [24, 327] on icon at bounding box center [24, 329] width 14 height 14
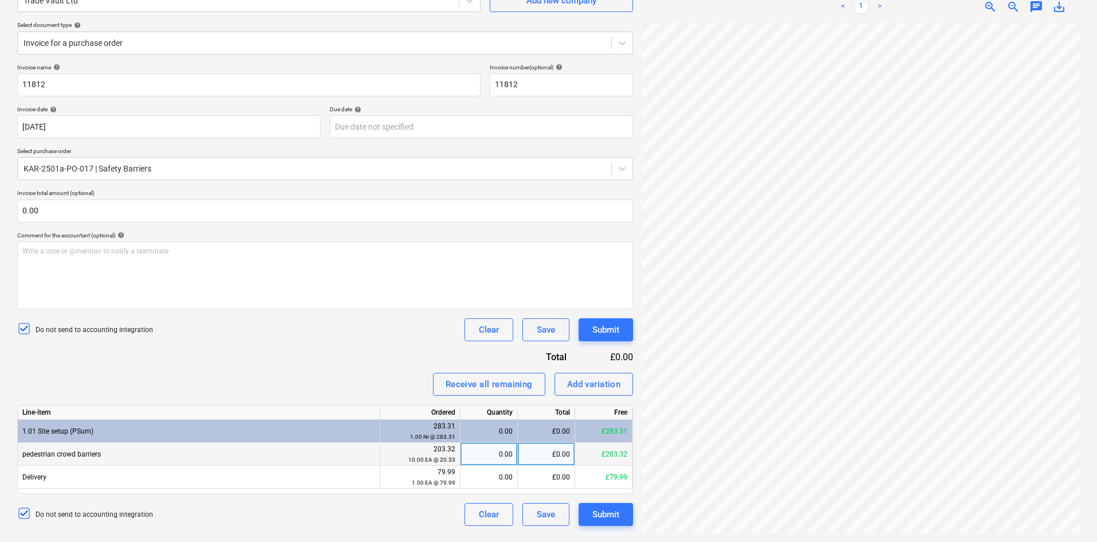
click at [485, 457] on div "0.00" at bounding box center [489, 454] width 48 height 23
type input "10"
click at [599, 510] on div "Submit" at bounding box center [605, 514] width 27 height 15
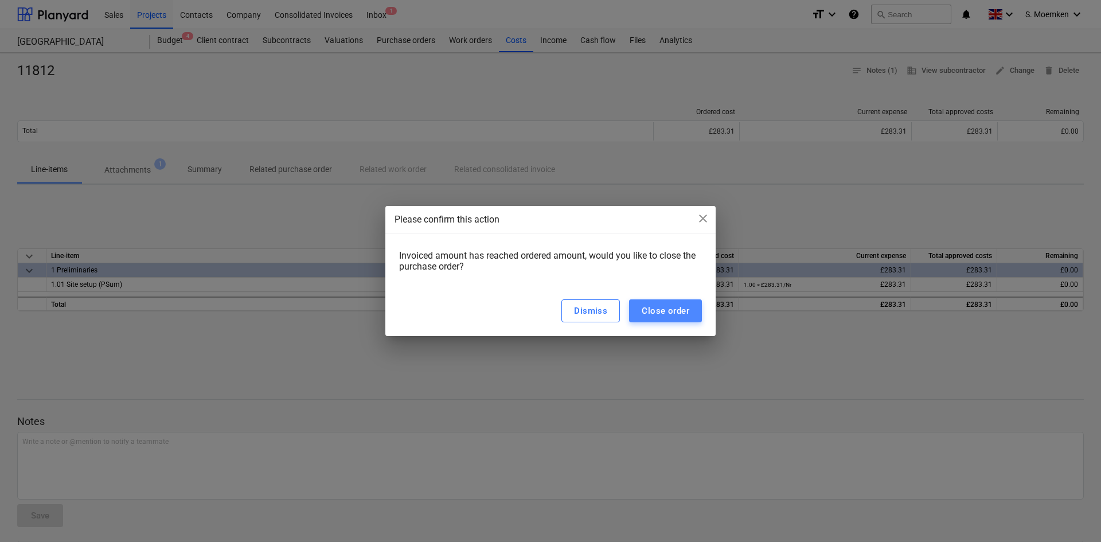
click at [675, 315] on div "Close order" at bounding box center [666, 310] width 48 height 15
